Goal: Transaction & Acquisition: Book appointment/travel/reservation

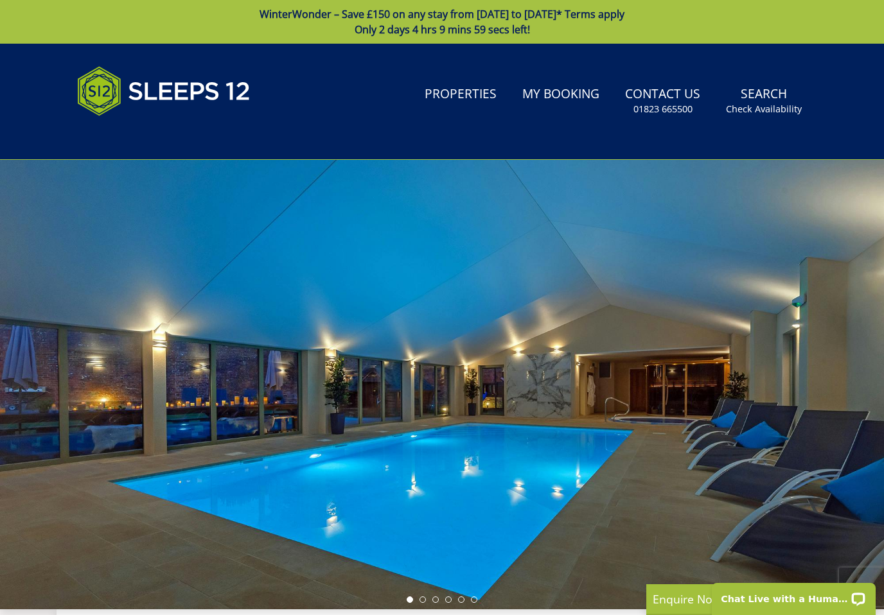
click at [765, 97] on link "Search Check Availability" at bounding box center [764, 101] width 86 height 42
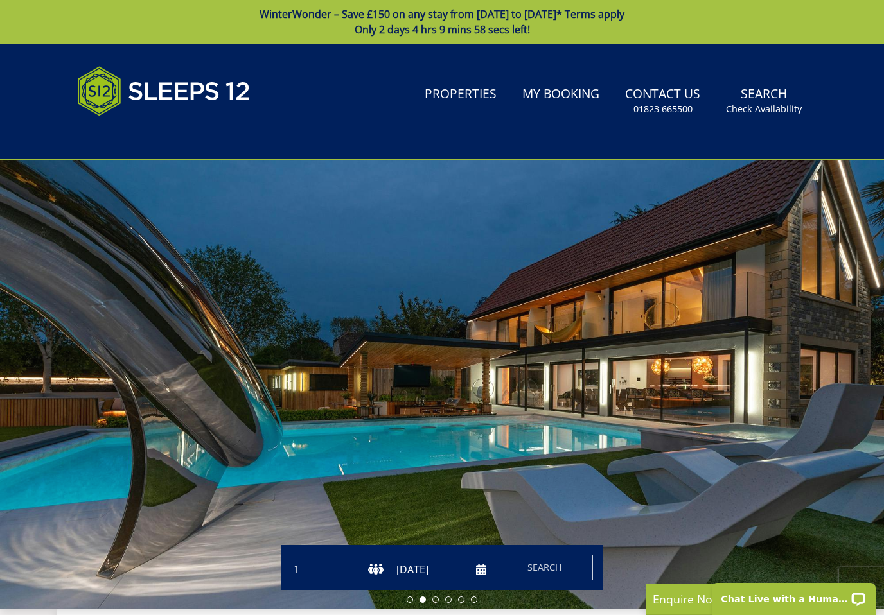
click at [477, 570] on input "[DATE]" at bounding box center [440, 570] width 93 height 21
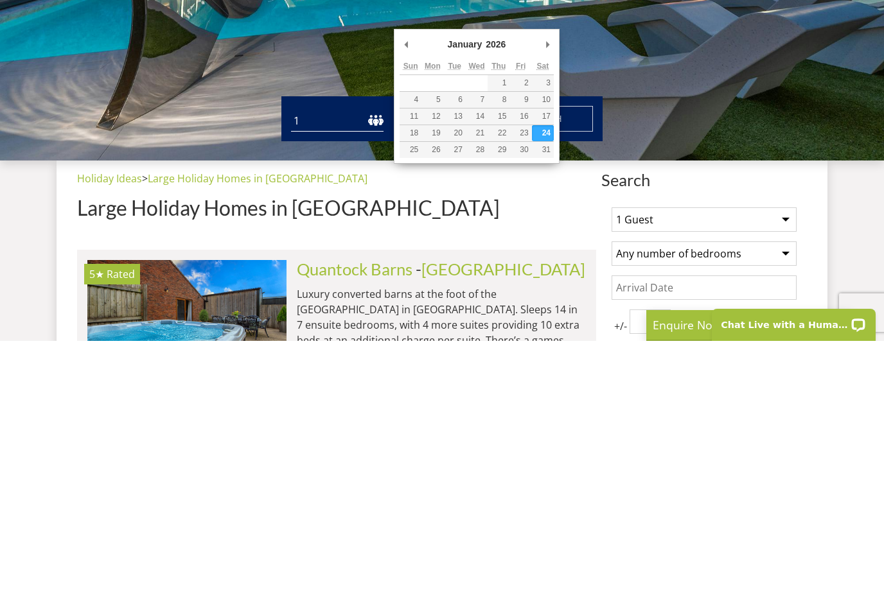
scroll to position [396, 0]
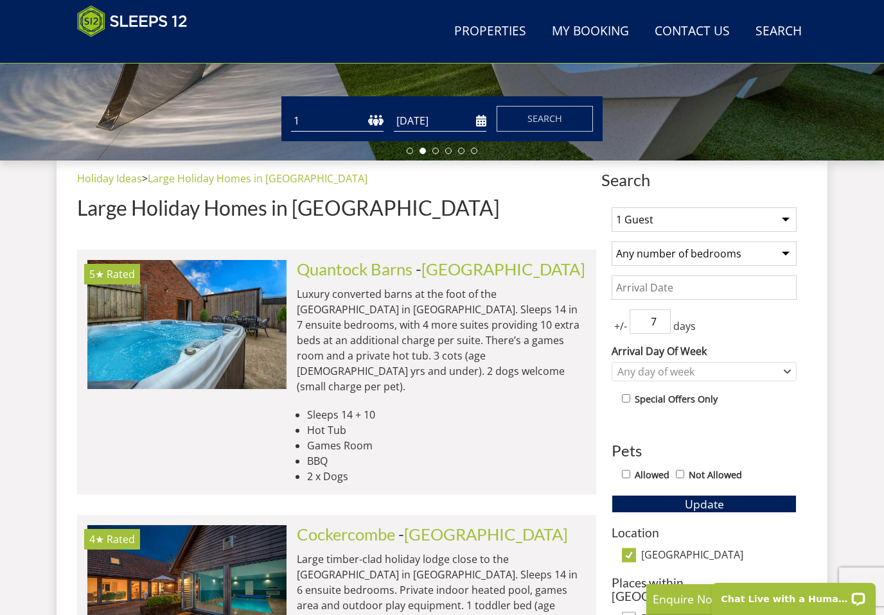
click at [480, 119] on input "[DATE]" at bounding box center [440, 120] width 93 height 21
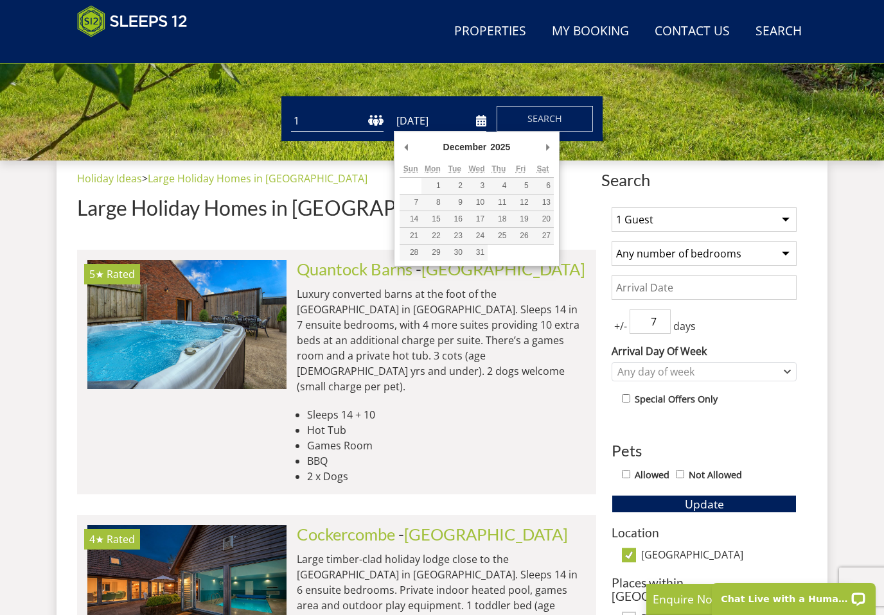
type input "[DATE]"
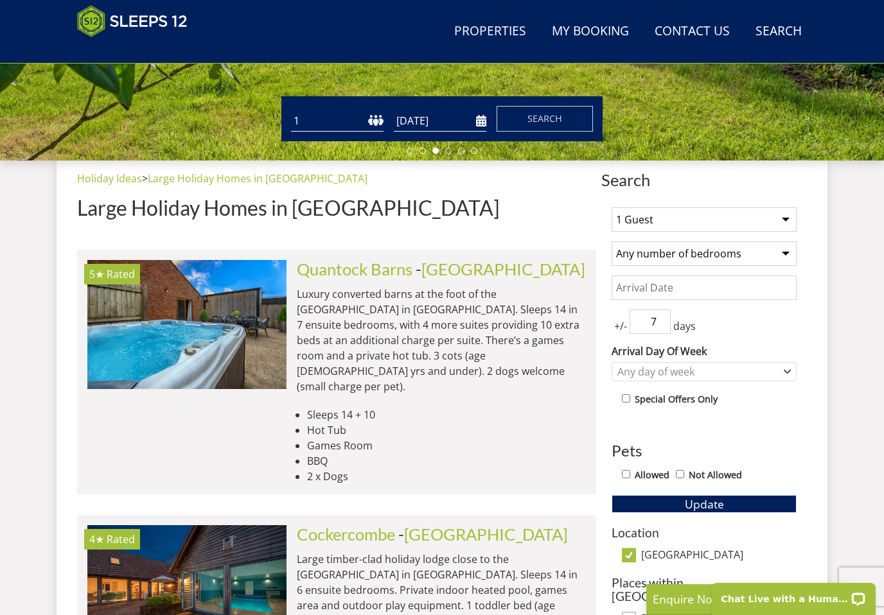
click at [551, 119] on span "Search" at bounding box center [544, 118] width 35 height 12
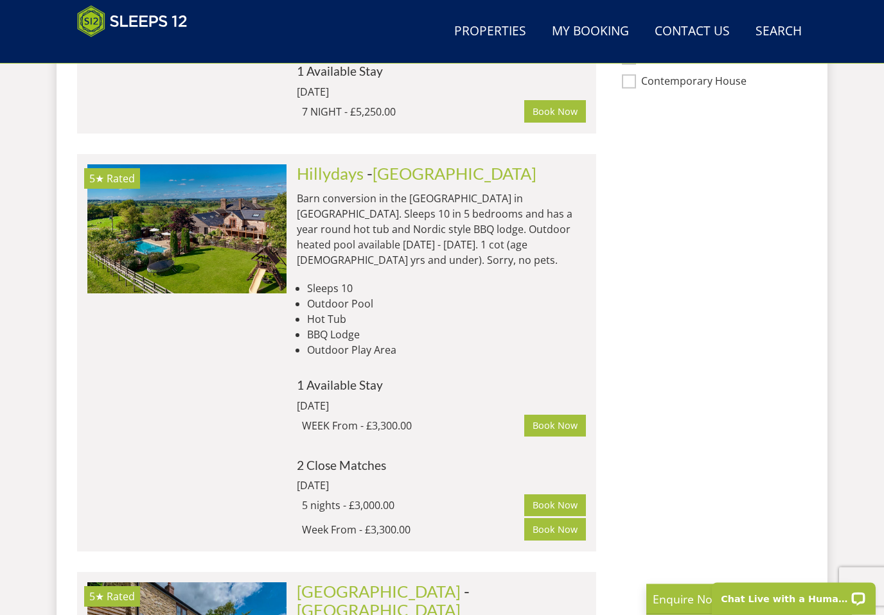
scroll to position [1168, 0]
click at [151, 220] on img at bounding box center [186, 228] width 199 height 128
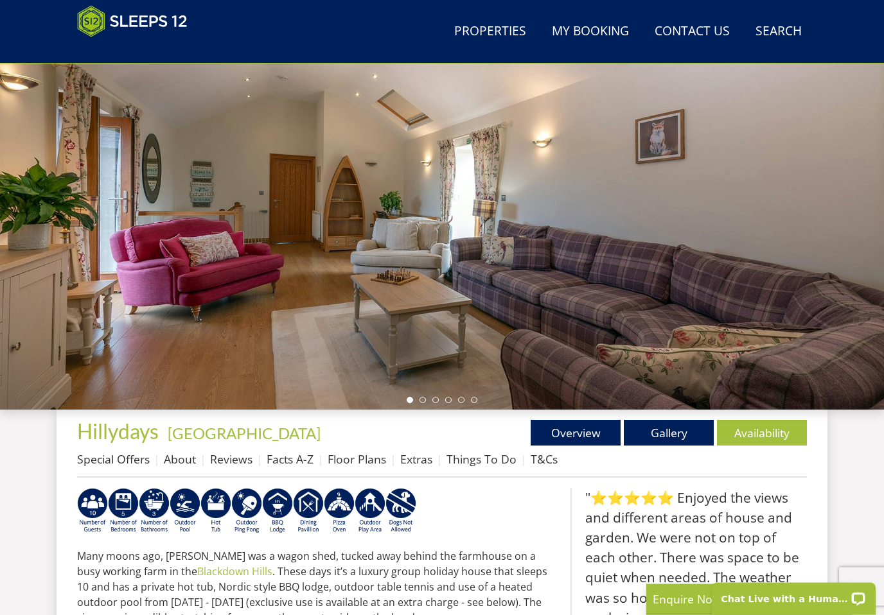
scroll to position [147, 0]
click at [669, 436] on link "Gallery" at bounding box center [669, 433] width 90 height 26
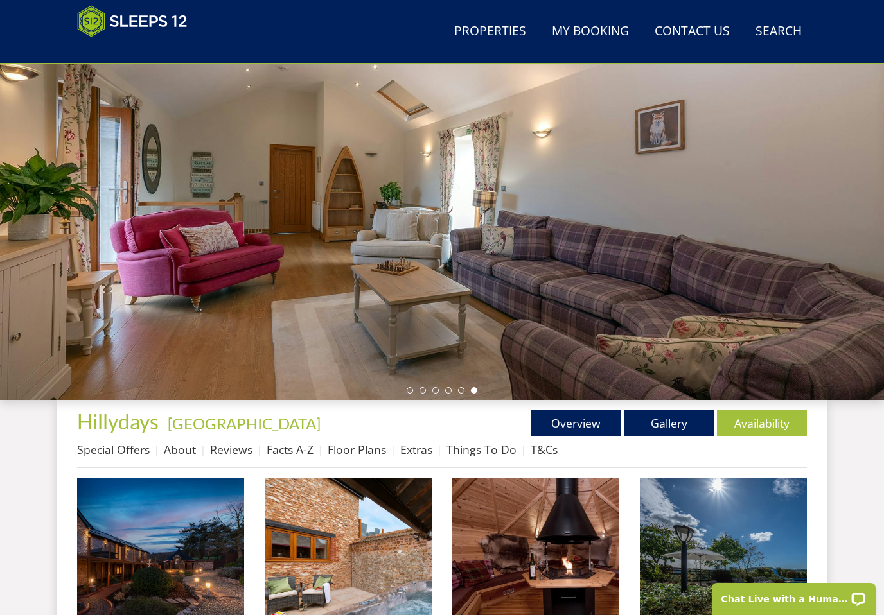
scroll to position [198, 0]
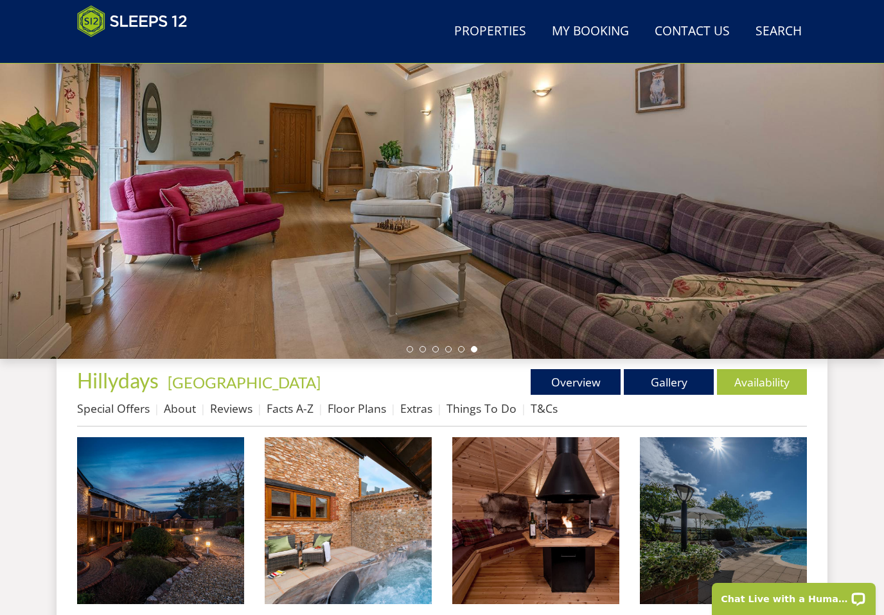
click at [163, 495] on img at bounding box center [160, 520] width 167 height 167
